Goal: Navigation & Orientation: Find specific page/section

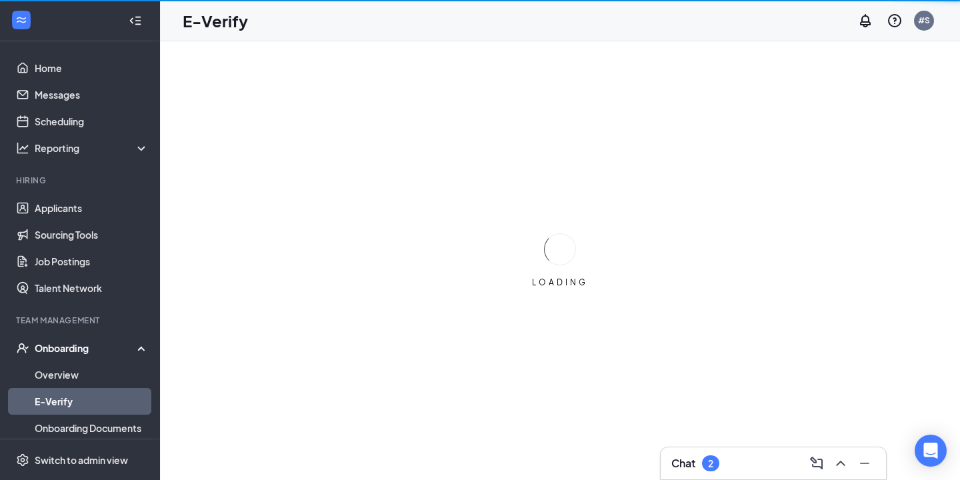
click at [63, 354] on div "Onboarding" at bounding box center [86, 347] width 103 height 13
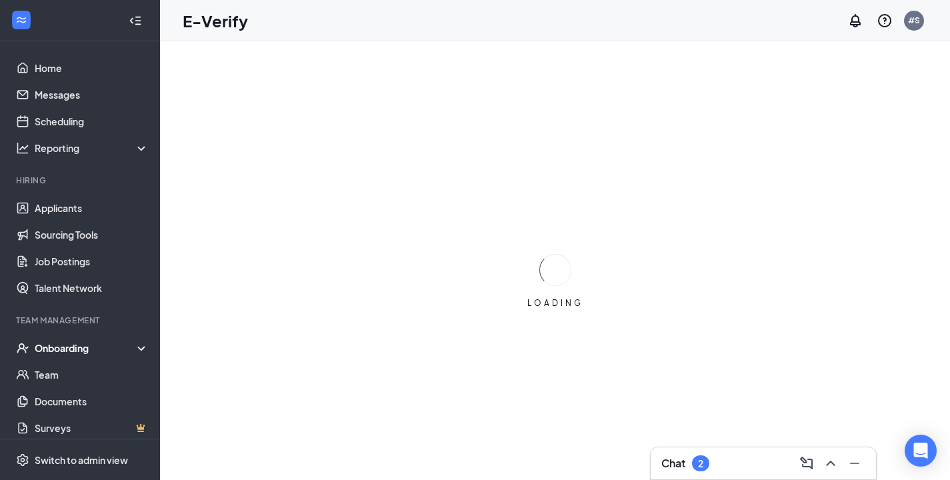
click at [71, 351] on div "Onboarding" at bounding box center [86, 347] width 103 height 13
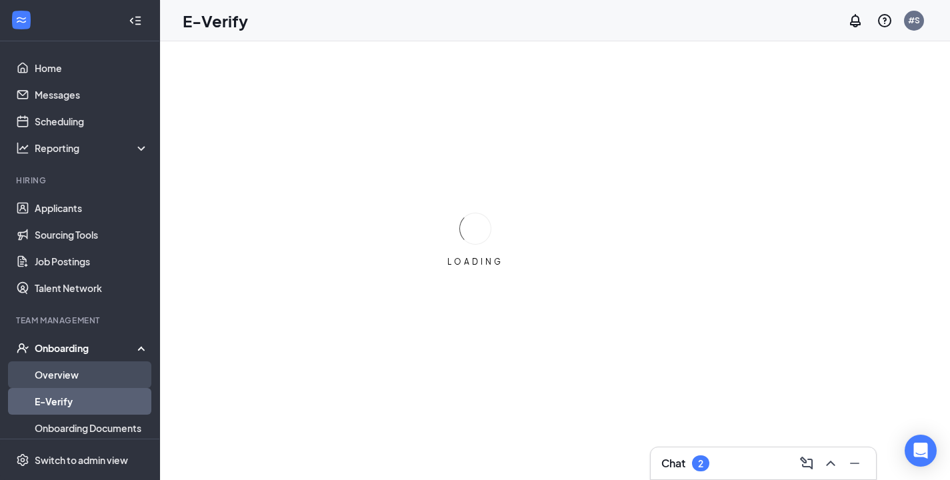
click at [58, 372] on link "Overview" at bounding box center [92, 374] width 114 height 27
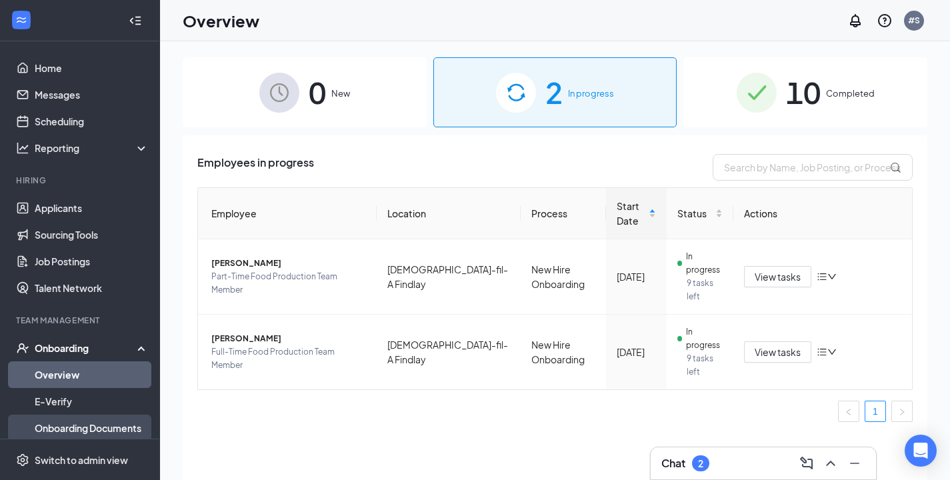
click at [109, 432] on link "Onboarding Documents" at bounding box center [92, 428] width 114 height 27
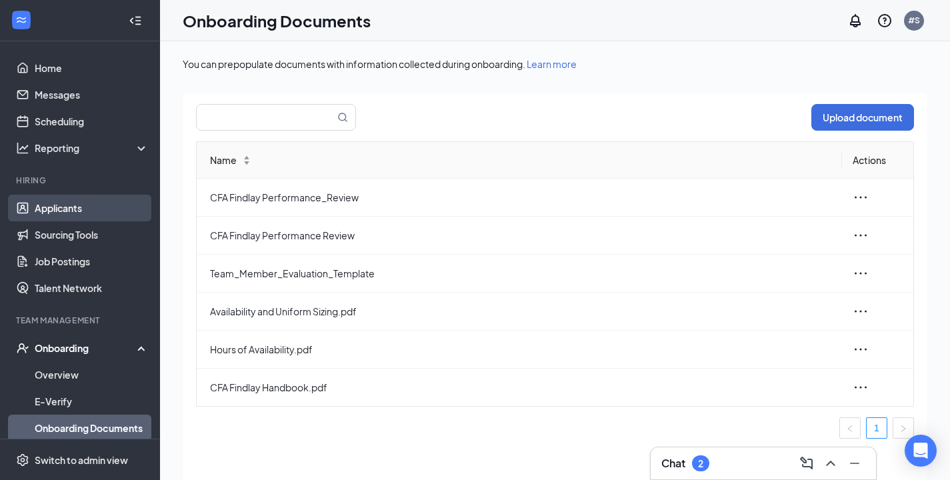
click at [89, 209] on link "Applicants" at bounding box center [92, 208] width 114 height 27
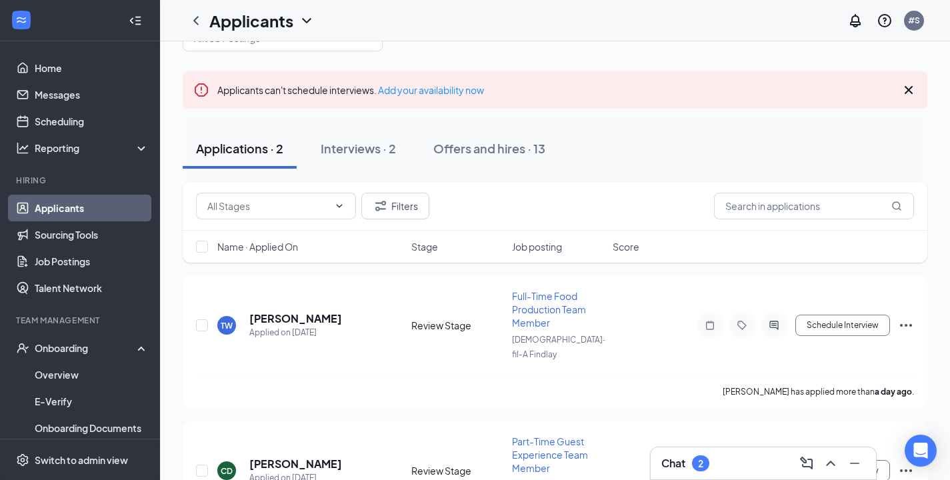
scroll to position [58, 0]
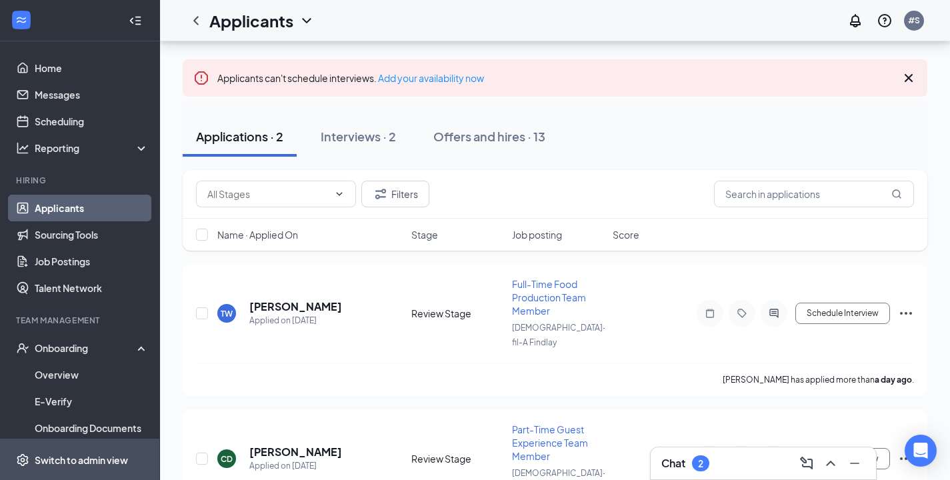
click at [121, 455] on div "Switch to admin view" at bounding box center [81, 459] width 93 height 13
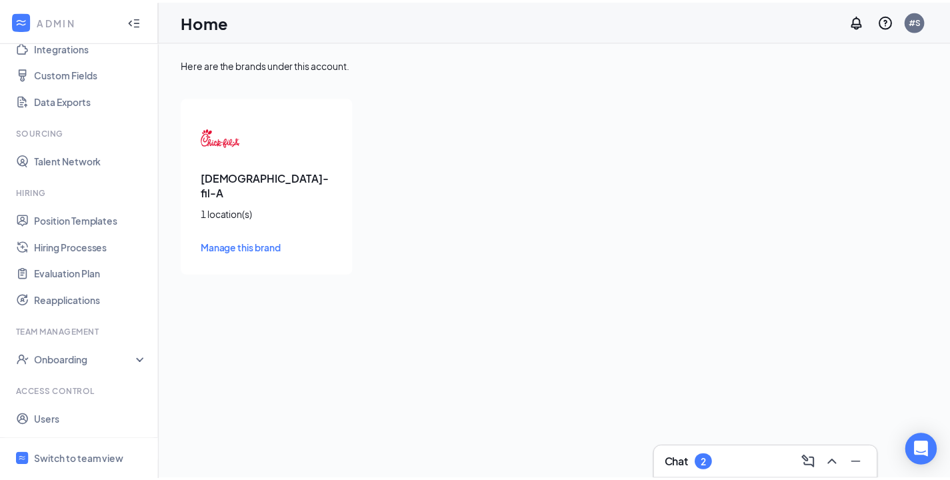
scroll to position [188, 0]
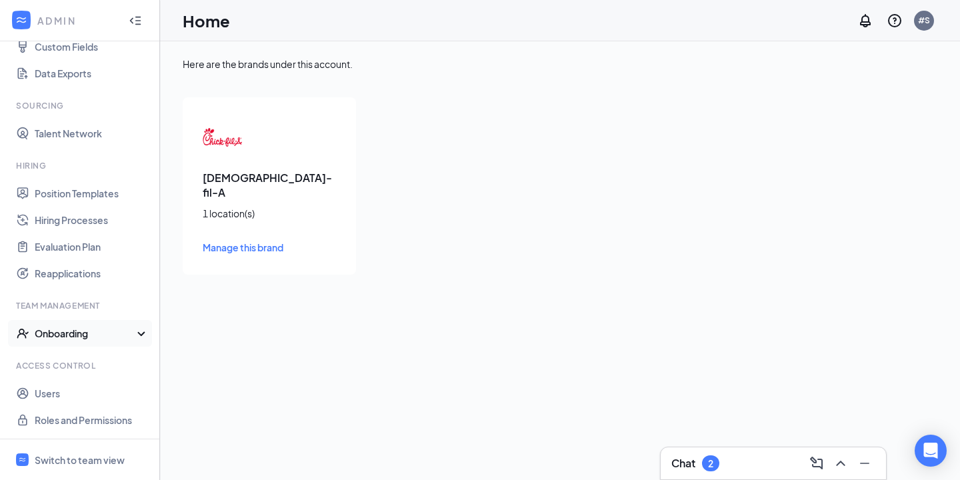
click at [79, 335] on div "Onboarding" at bounding box center [86, 333] width 103 height 13
click at [108, 365] on link "Onboarding Processes" at bounding box center [92, 360] width 114 height 27
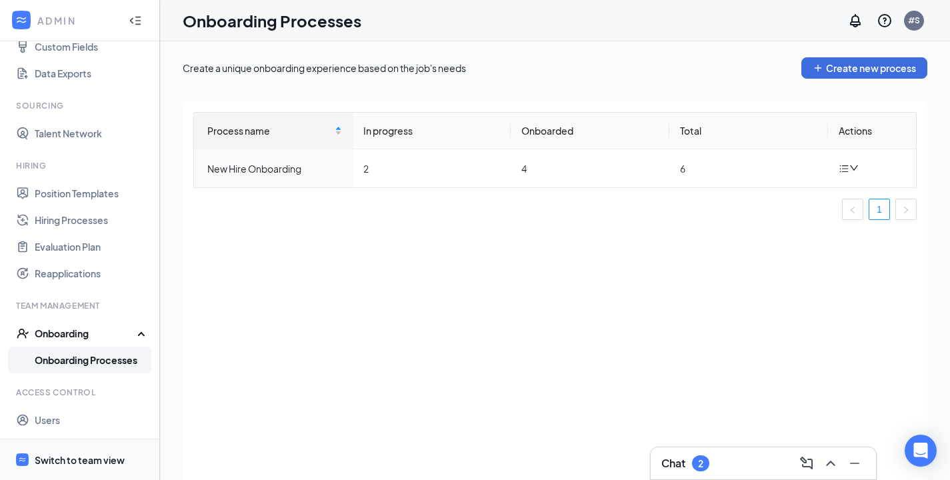
click at [71, 455] on div "Switch to team view" at bounding box center [80, 459] width 90 height 13
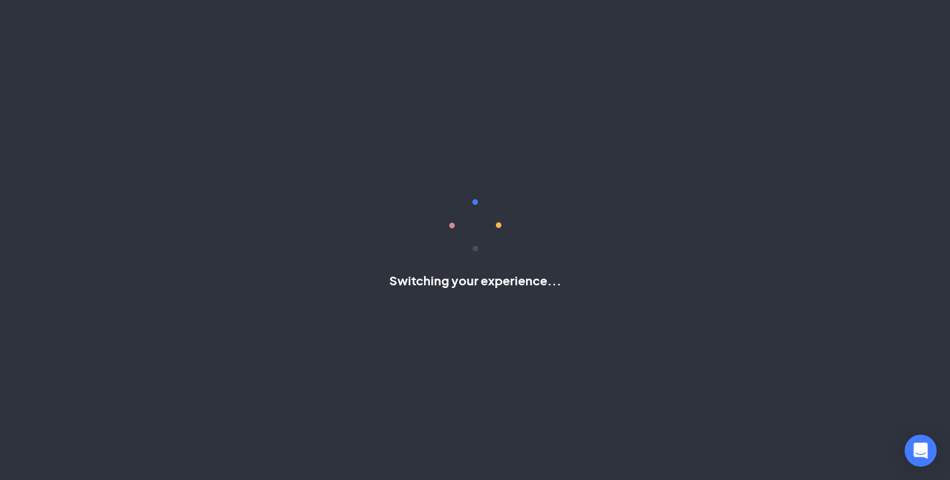
scroll to position [115, 0]
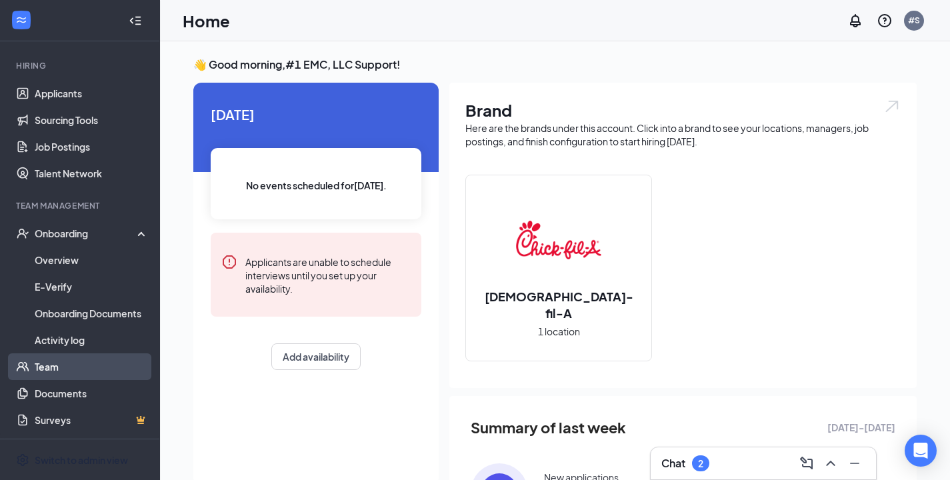
click at [85, 373] on link "Team" at bounding box center [92, 366] width 114 height 27
